Goal: Task Accomplishment & Management: Manage account settings

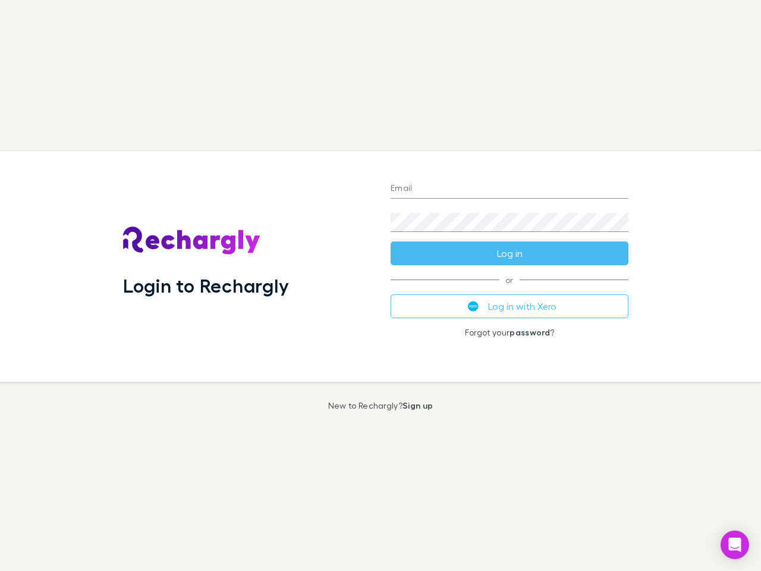
click at [381, 285] on div "Login to Rechargly" at bounding box center [248, 266] width 268 height 231
click at [510, 189] on input "Email" at bounding box center [510, 189] width 238 height 19
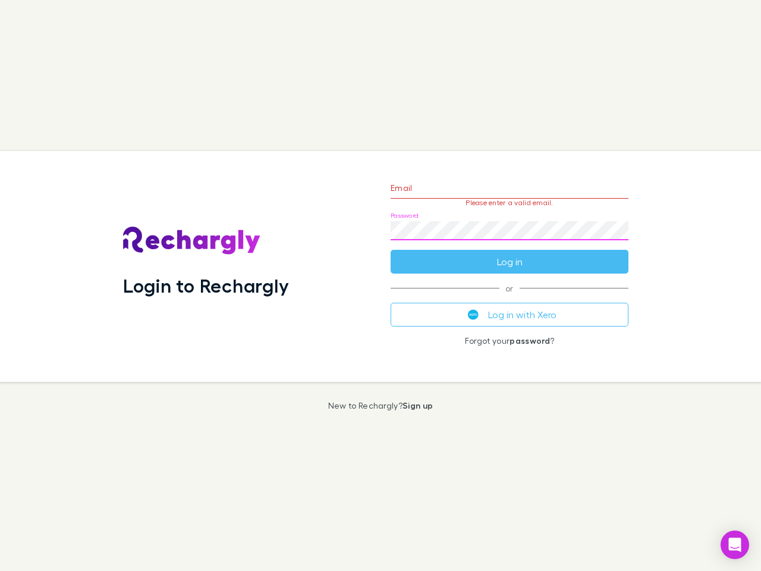
click at [510, 253] on form "Email Please enter a valid email. Password Log in" at bounding box center [510, 221] width 238 height 103
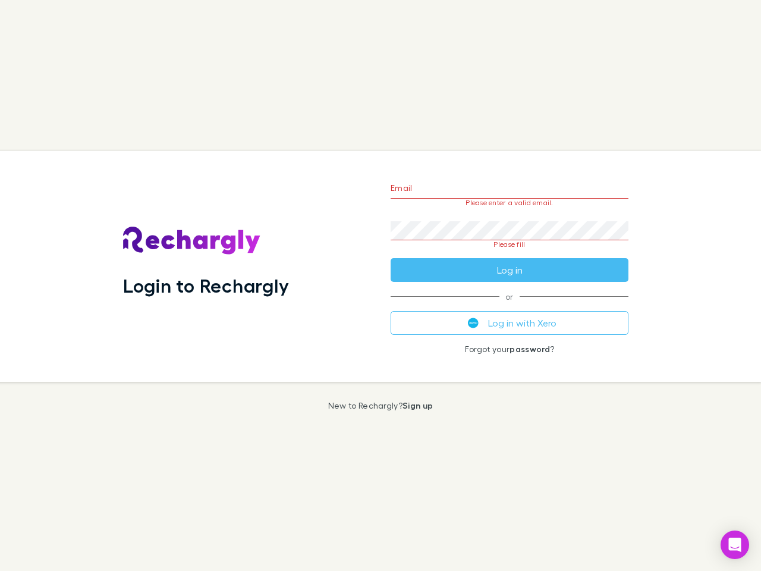
click at [510, 306] on div "Email Please enter a valid email. Password Please fill Log in or Log in with Xe…" at bounding box center [509, 266] width 257 height 231
click at [735, 545] on icon "Open Intercom Messenger" at bounding box center [735, 545] width 12 height 14
